Goal: Manage account settings

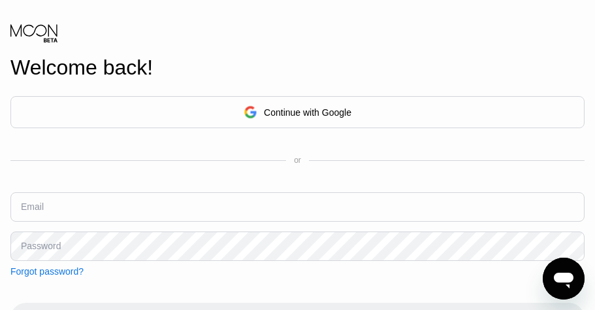
click at [485, 103] on div "Continue with Google" at bounding box center [297, 112] width 574 height 32
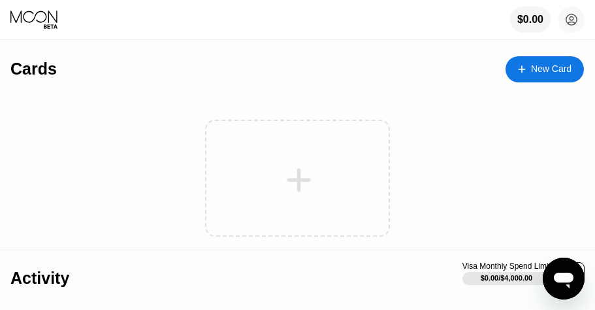
click at [572, 18] on icon at bounding box center [571, 19] width 7 height 7
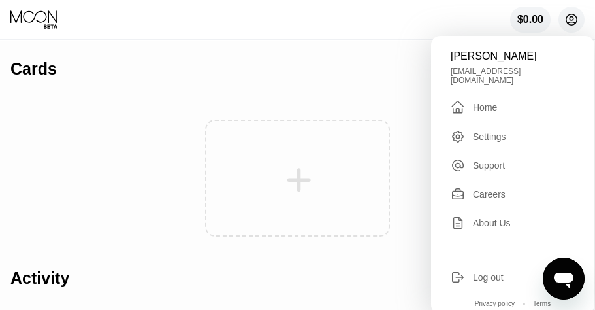
click at [491, 276] on div "Log out" at bounding box center [513, 277] width 124 height 14
click at [498, 131] on div "Settings" at bounding box center [489, 136] width 33 height 10
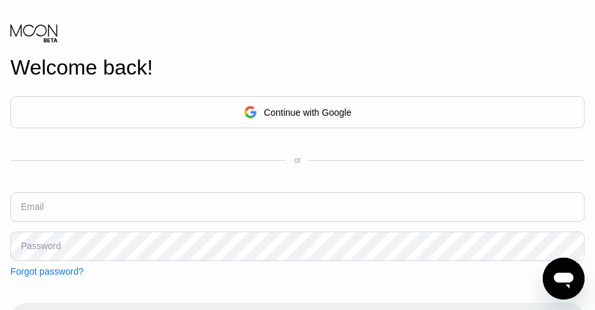
click at [453, 221] on input "text" at bounding box center [297, 206] width 574 height 29
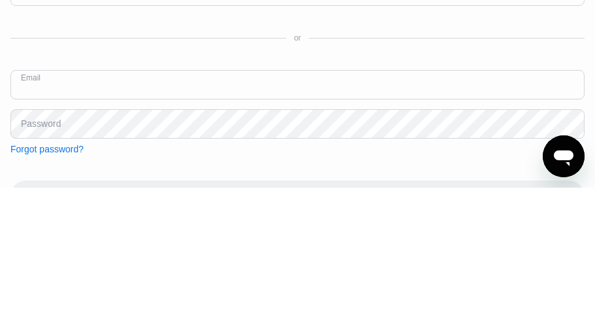
click at [526, 192] on input "text" at bounding box center [297, 206] width 574 height 29
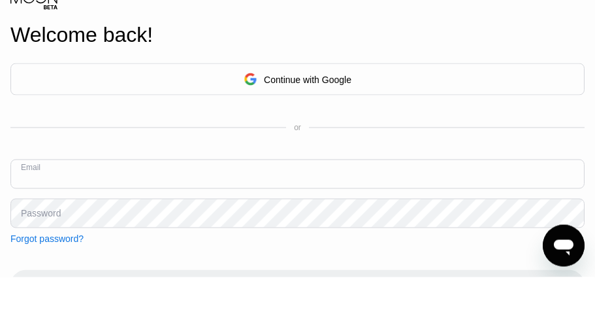
click at [528, 96] on div "Continue with Google" at bounding box center [297, 112] width 574 height 32
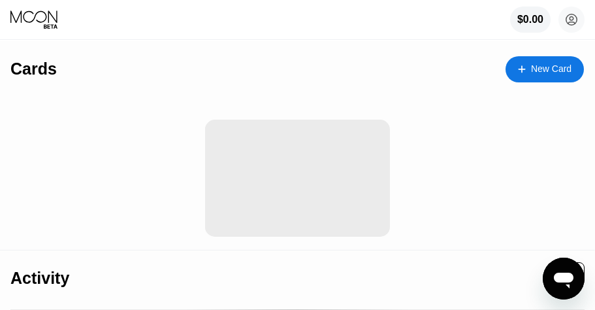
click at [570, 22] on circle at bounding box center [571, 20] width 26 height 26
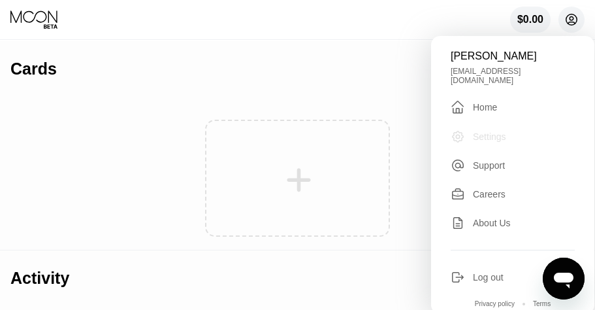
click at [506, 132] on div "Settings" at bounding box center [489, 136] width 33 height 10
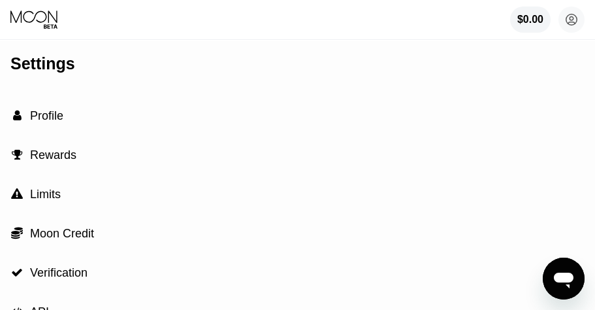
click at [573, 30] on circle at bounding box center [571, 20] width 26 height 26
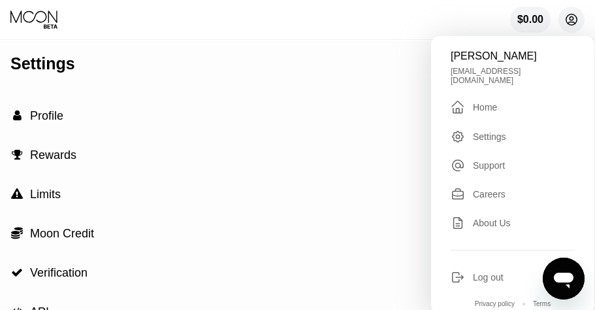
click at [504, 272] on div "Log out" at bounding box center [488, 277] width 31 height 10
